Goal: Navigation & Orientation: Understand site structure

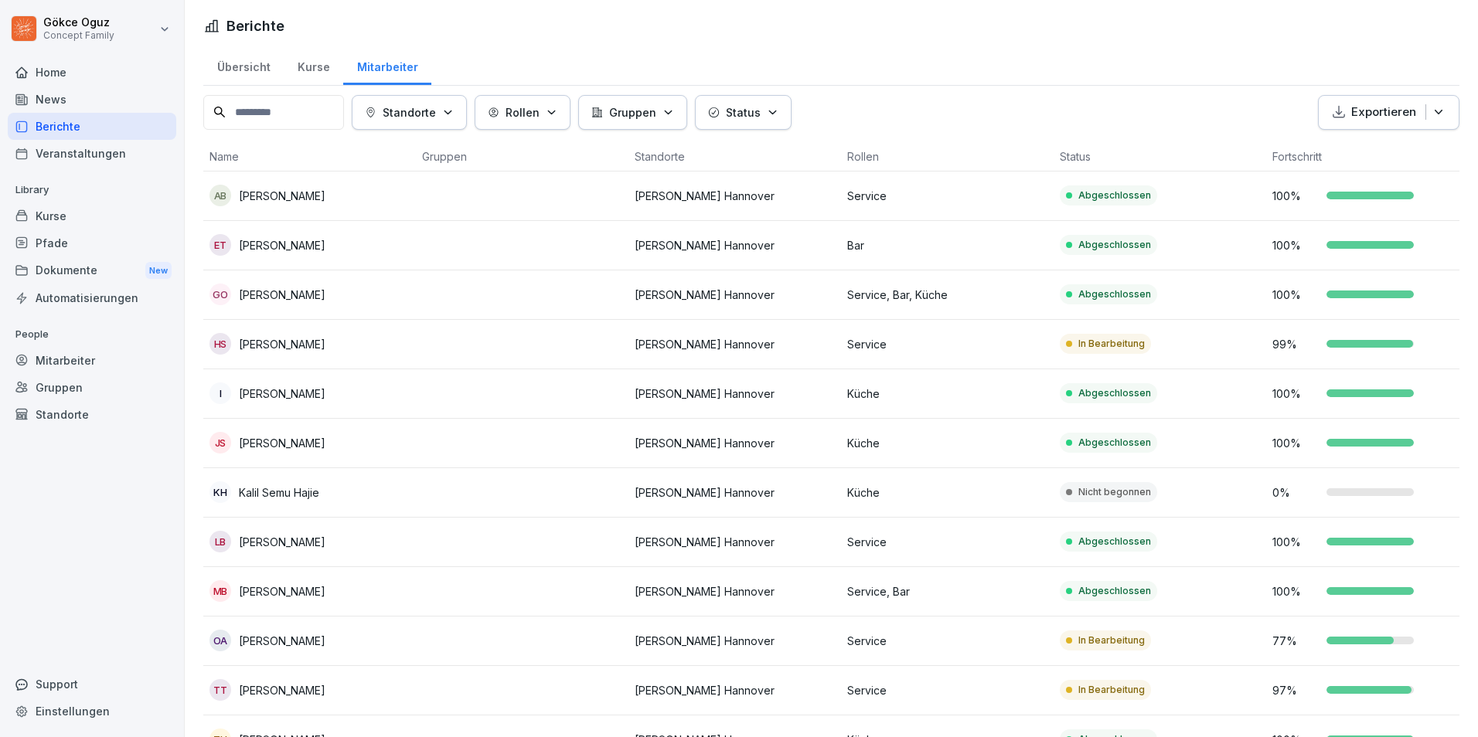
click at [56, 356] on div "Mitarbeiter" at bounding box center [92, 360] width 168 height 27
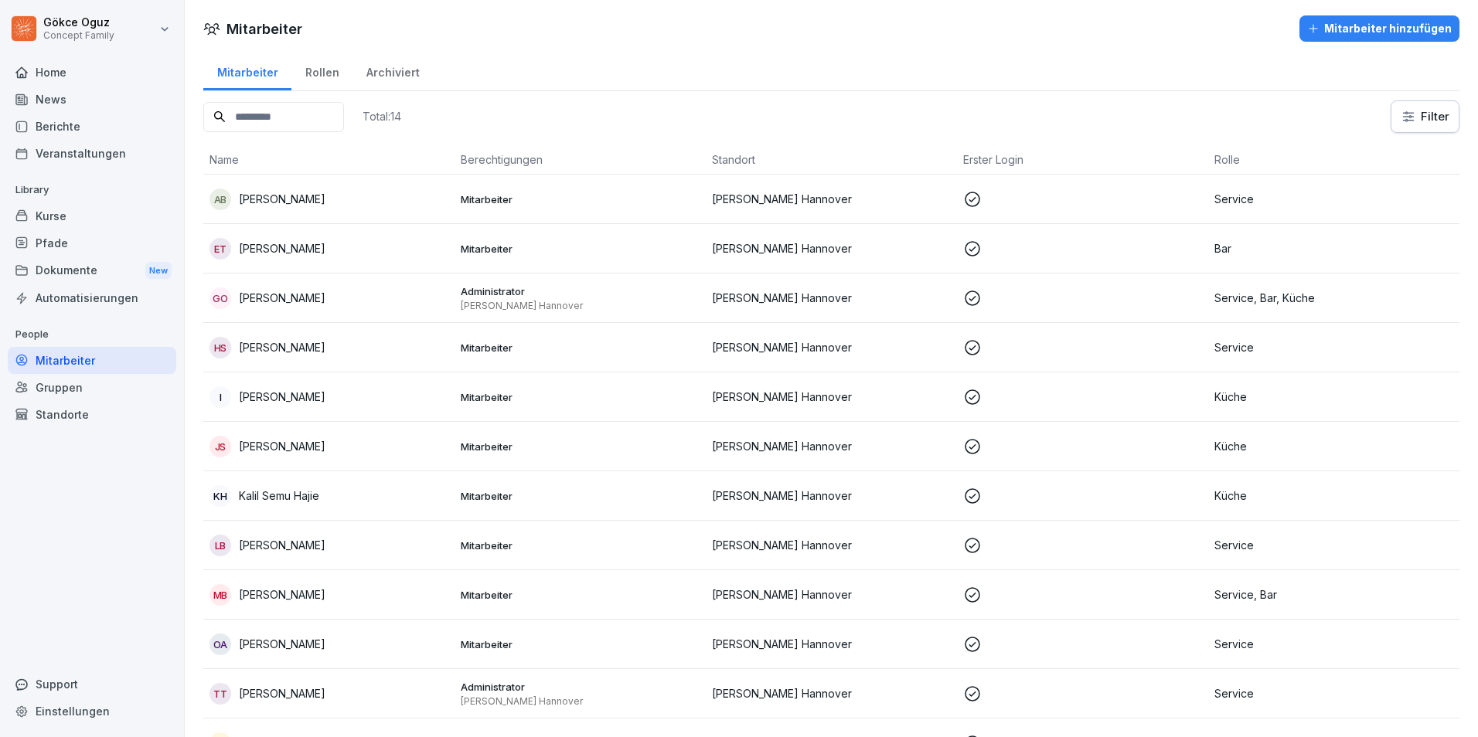
click at [79, 155] on div "Veranstaltungen" at bounding box center [92, 153] width 168 height 27
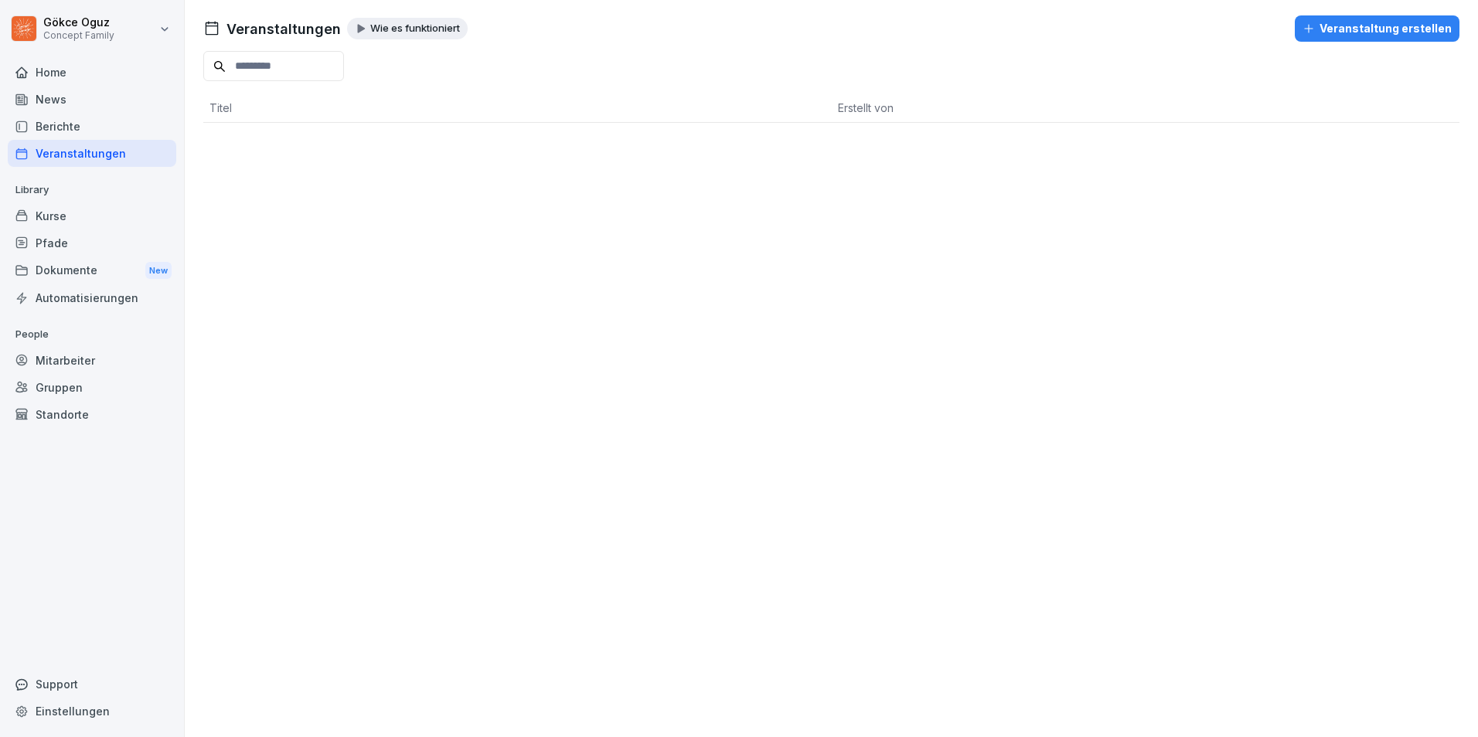
click at [81, 132] on div "Berichte" at bounding box center [92, 126] width 168 height 27
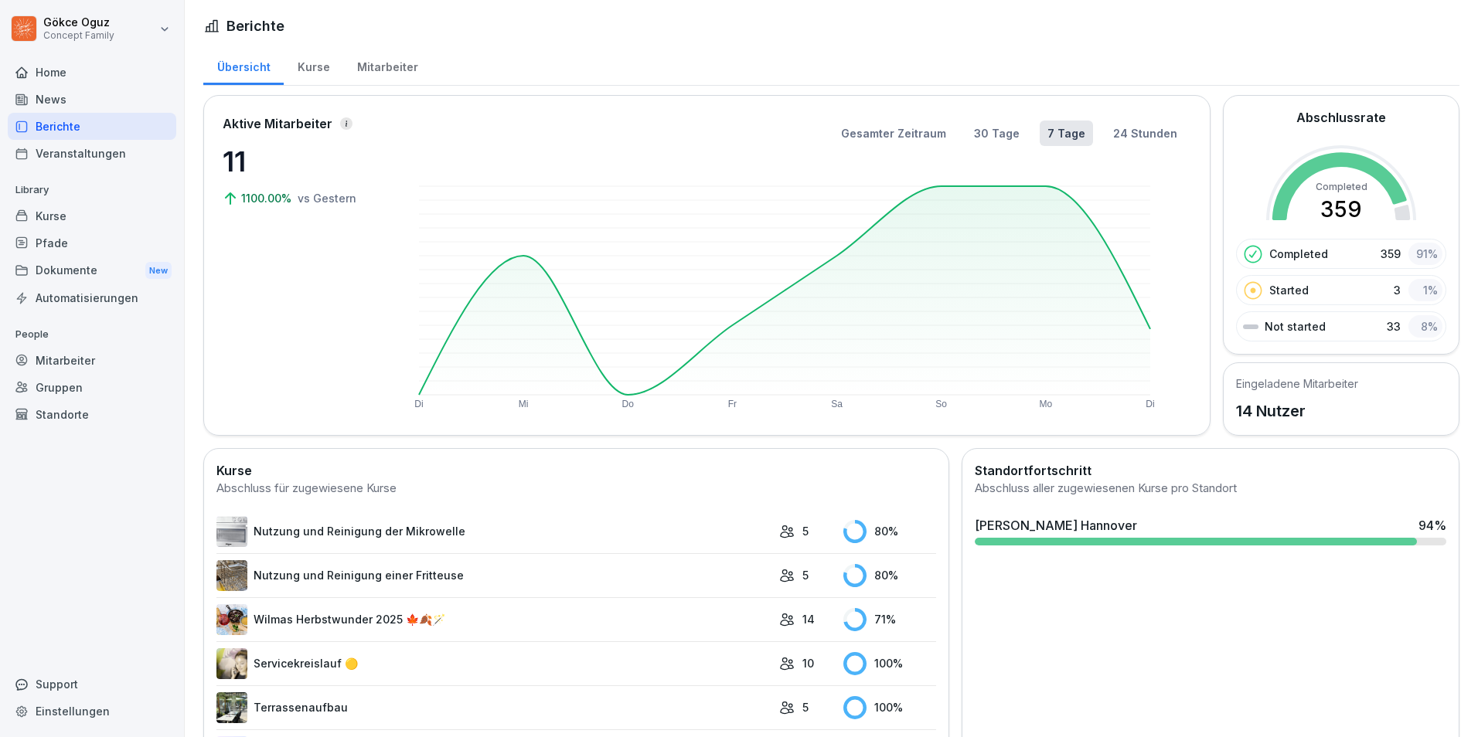
click at [46, 213] on div "Kurse" at bounding box center [92, 215] width 168 height 27
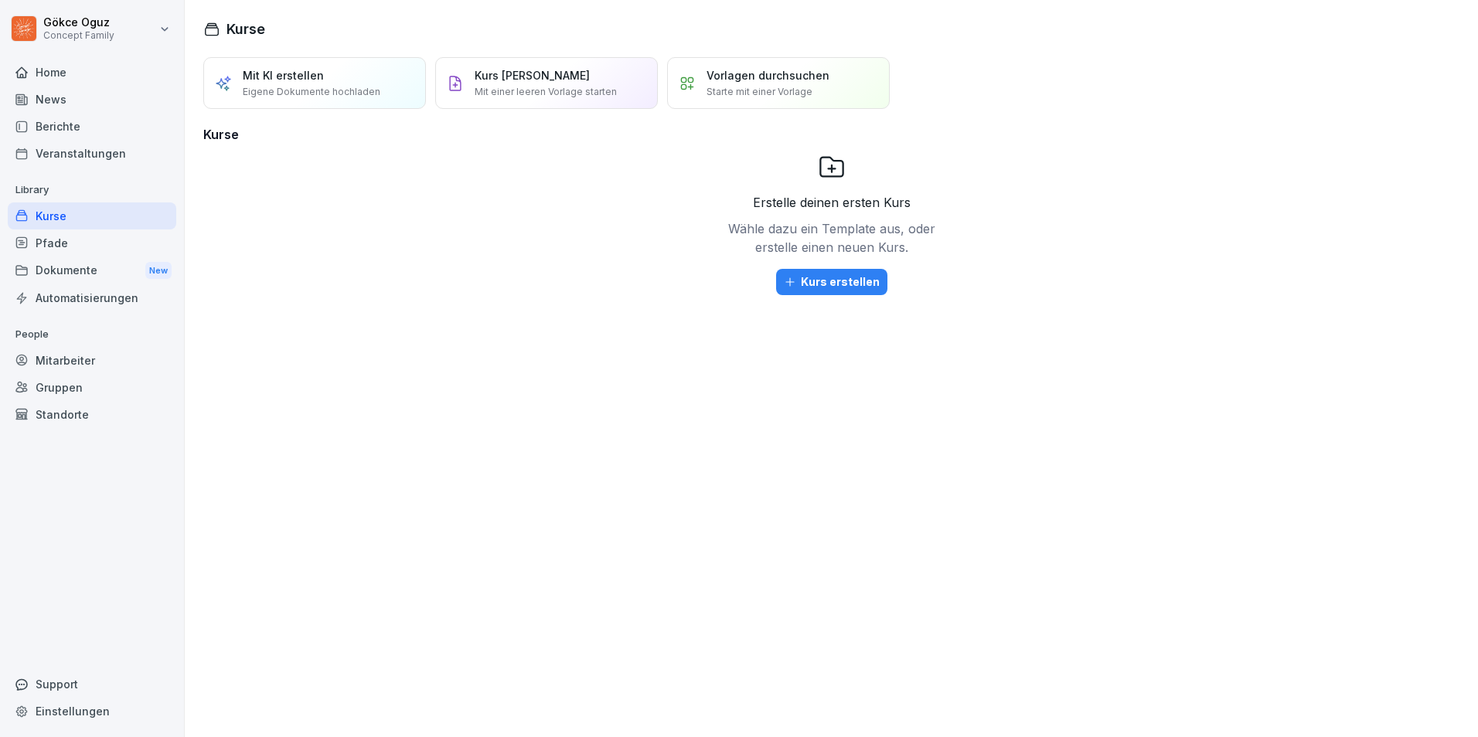
click at [46, 213] on div "Kurse" at bounding box center [92, 215] width 168 height 27
click at [81, 116] on div "Berichte" at bounding box center [92, 126] width 168 height 27
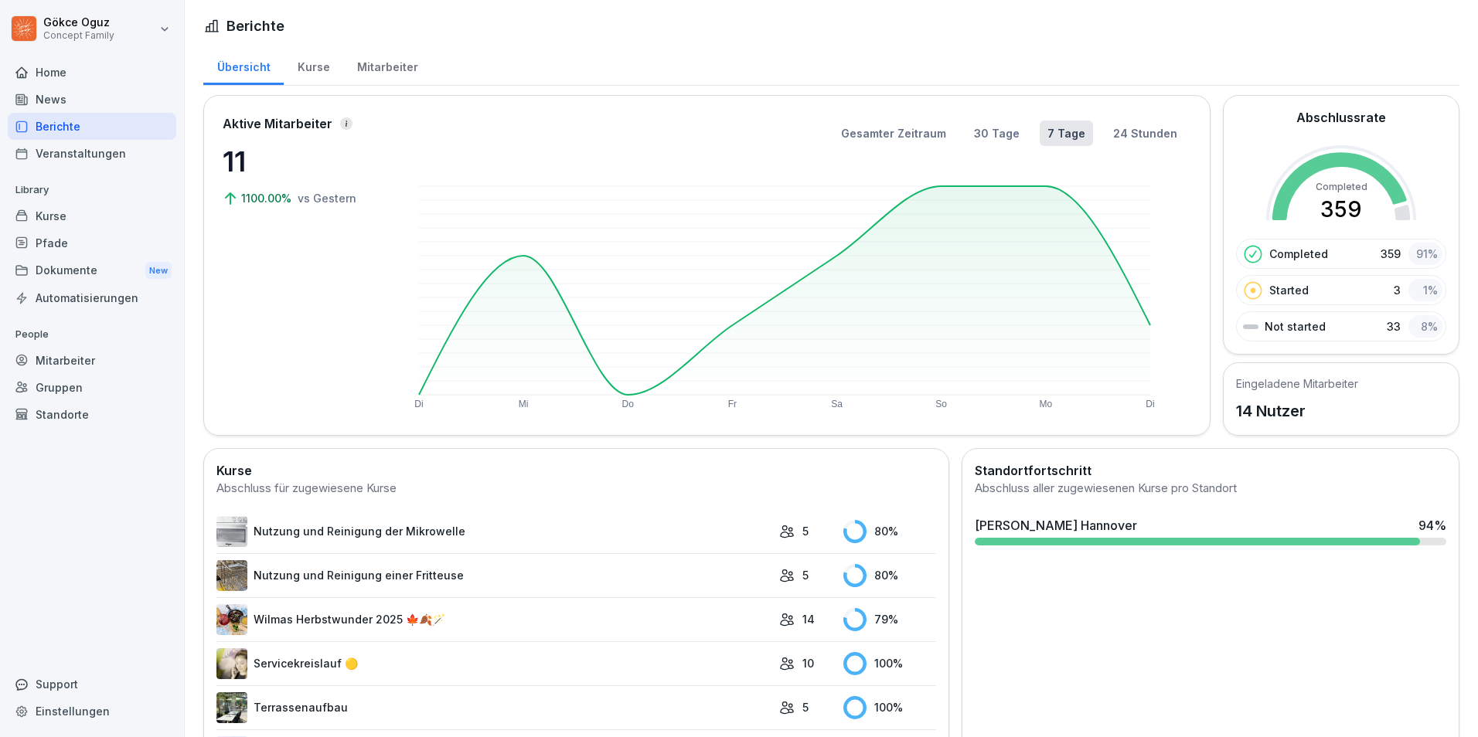
click at [330, 80] on div "Kurse" at bounding box center [314, 65] width 60 height 39
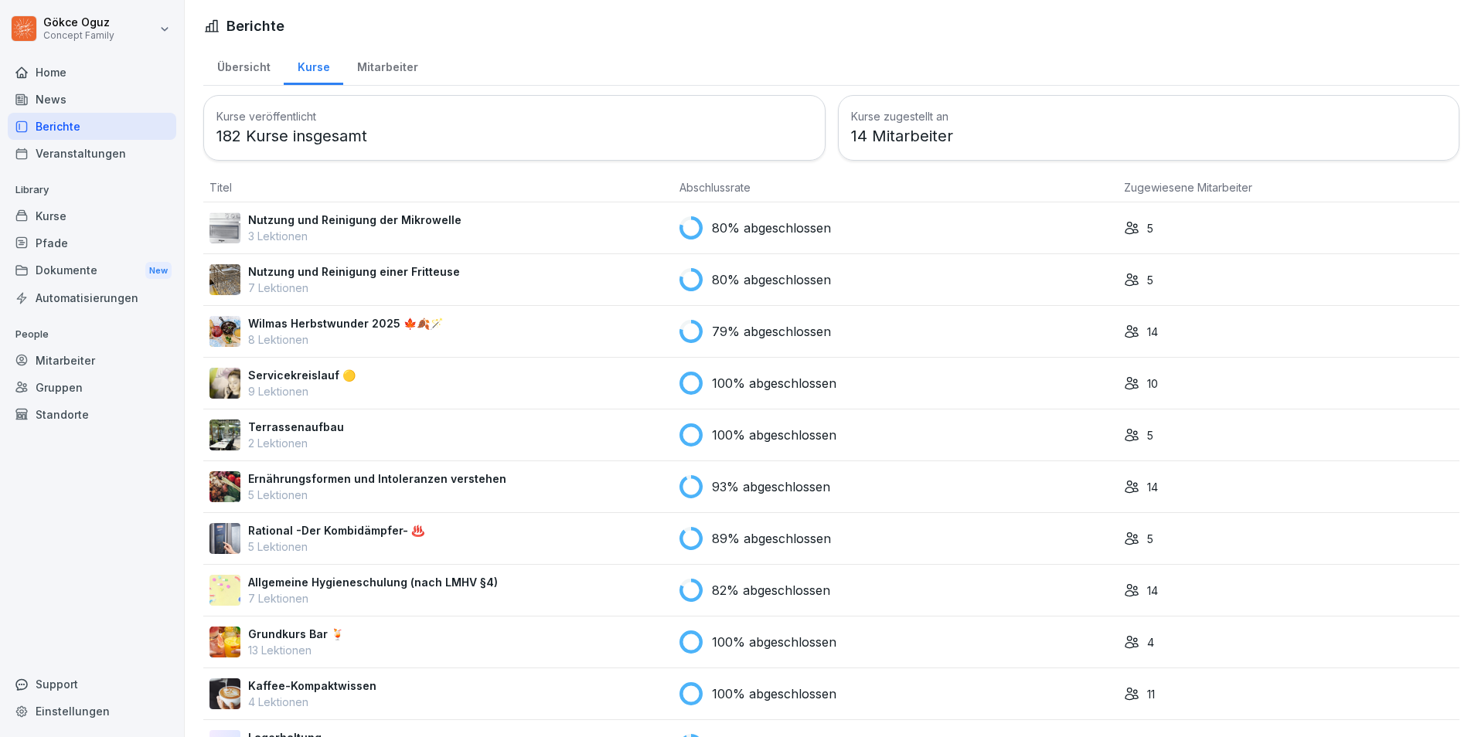
click at [407, 61] on div "Mitarbeiter" at bounding box center [387, 65] width 88 height 39
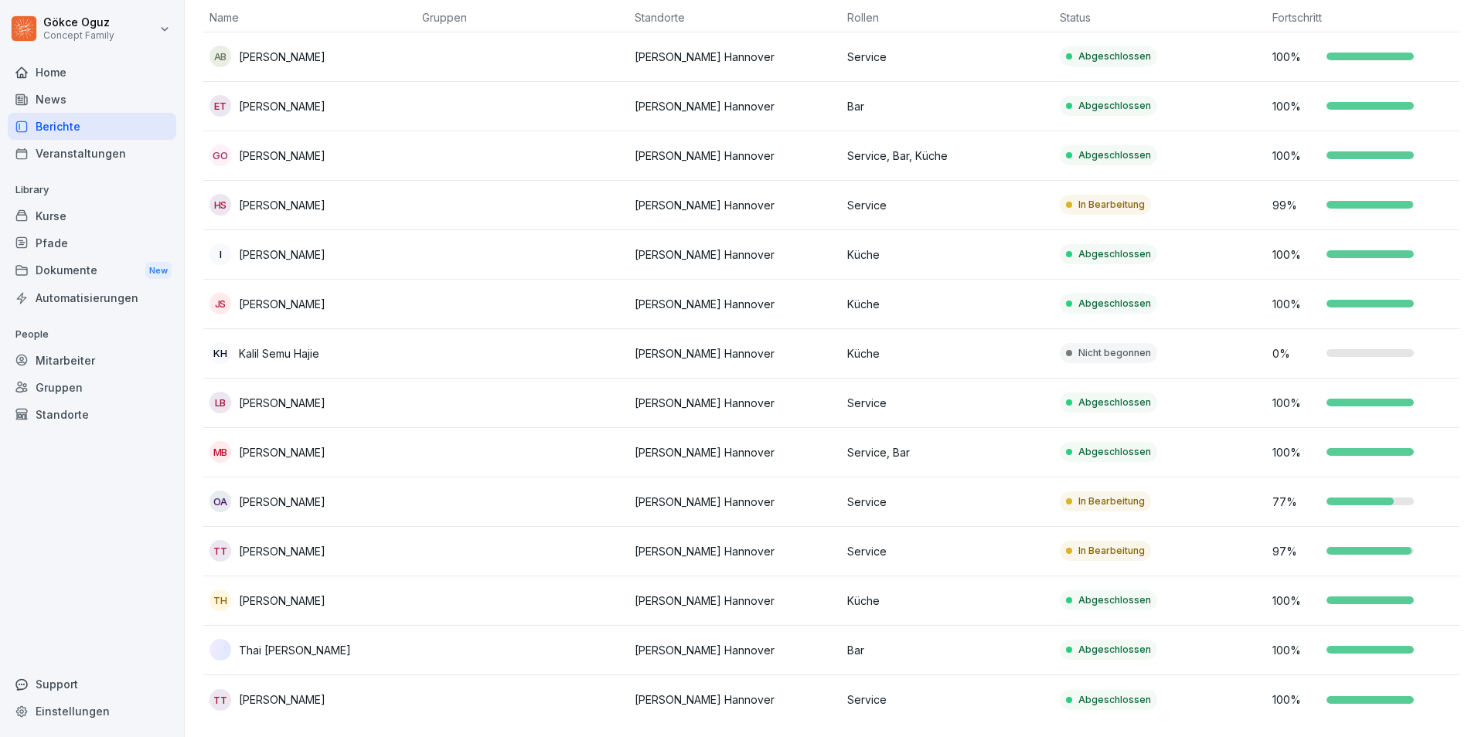
scroll to position [162, 0]
